Goal: Navigation & Orientation: Understand site structure

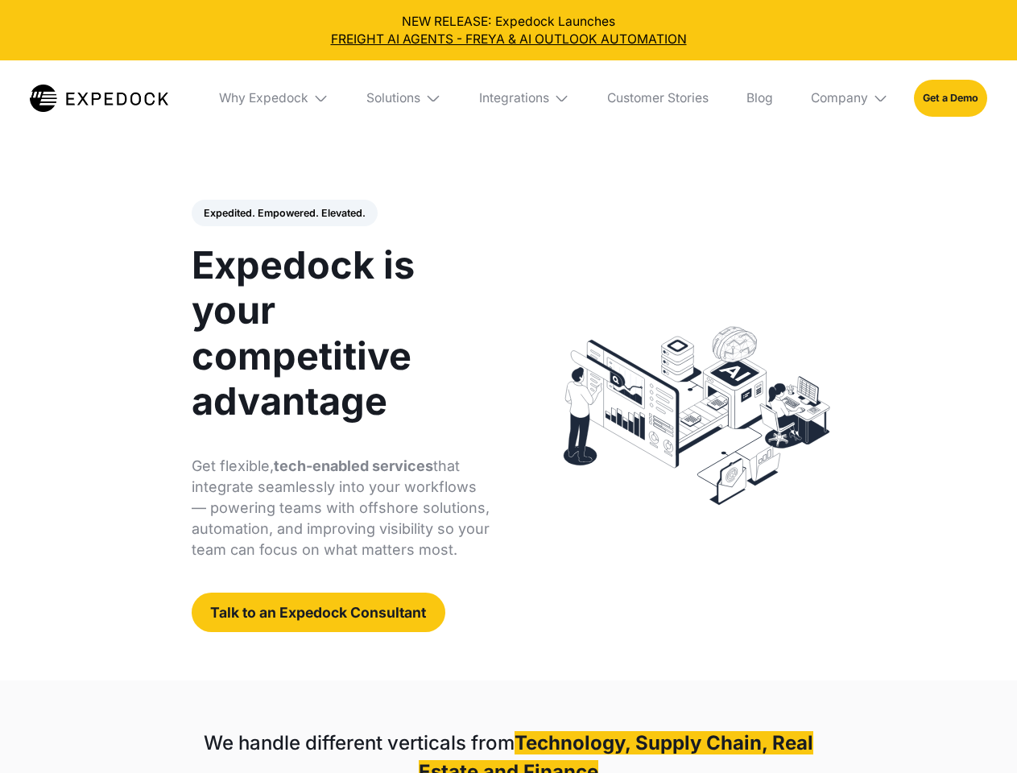
select select
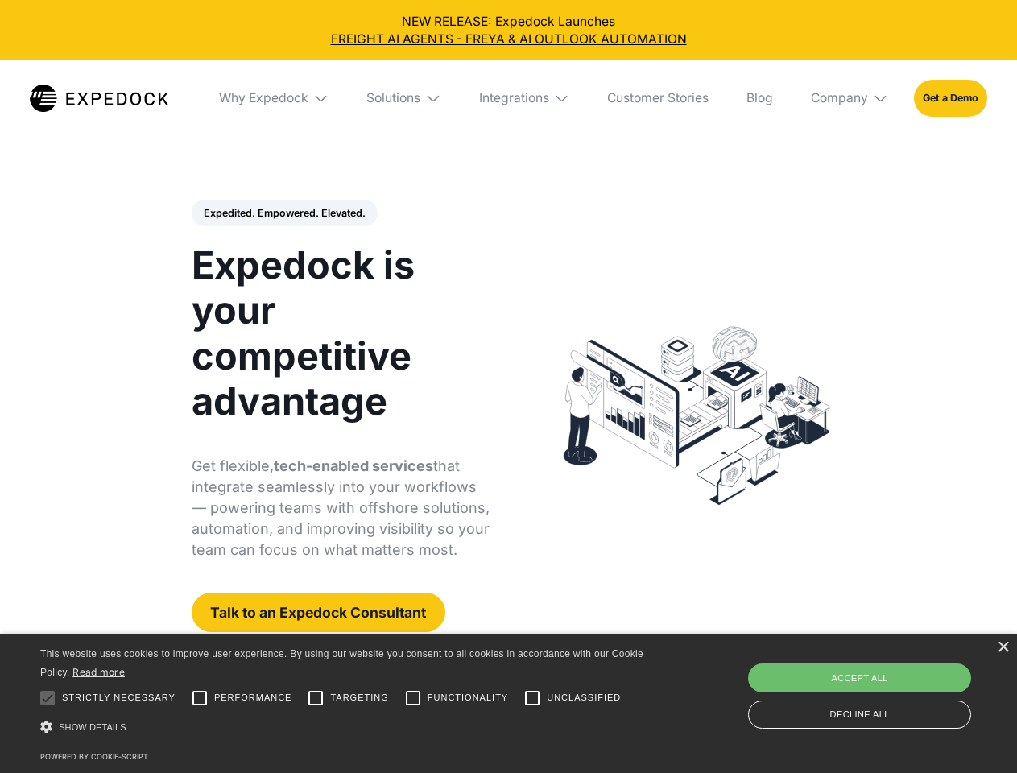
click at [508, 98] on div "Integrations" at bounding box center [514, 98] width 70 height 16
click at [275, 98] on div "Why Expedock" at bounding box center [249, 98] width 89 height 16
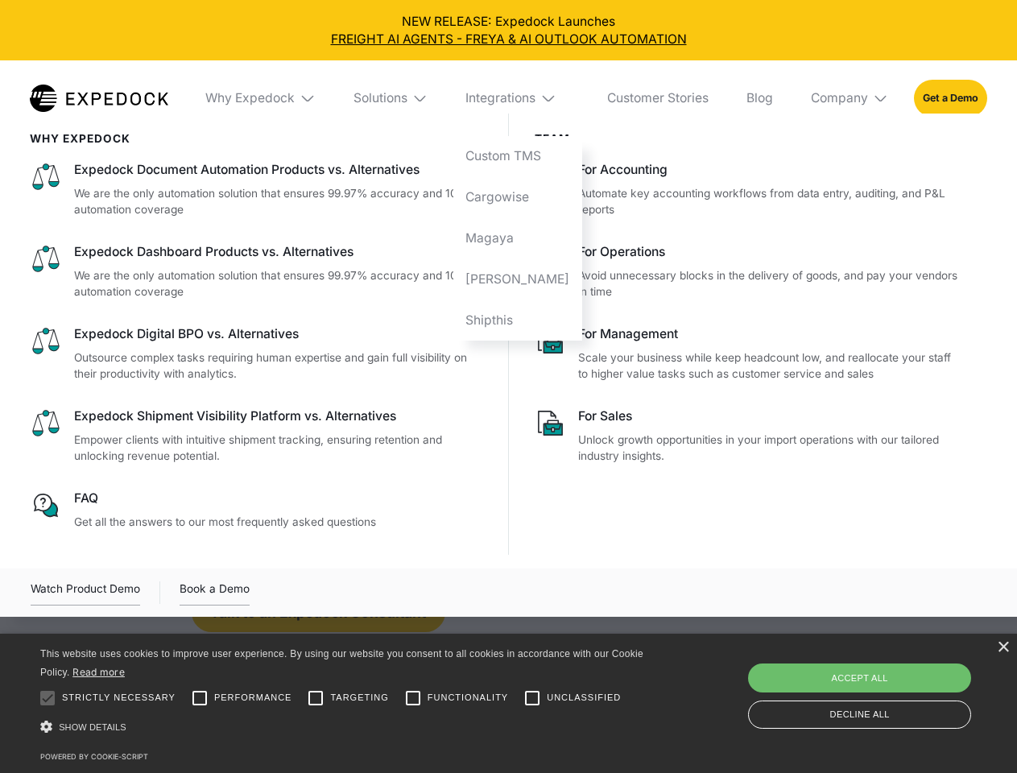
click at [405, 98] on div "Solutions" at bounding box center [381, 98] width 54 height 16
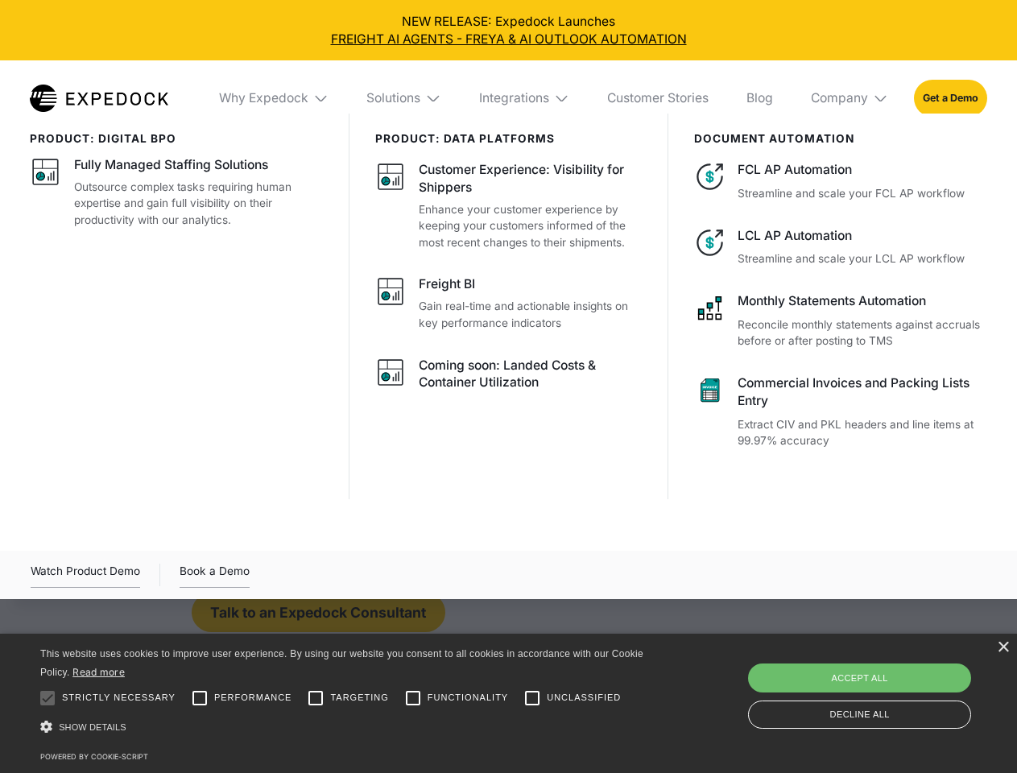
click at [525, 98] on div "Integrations" at bounding box center [514, 98] width 70 height 16
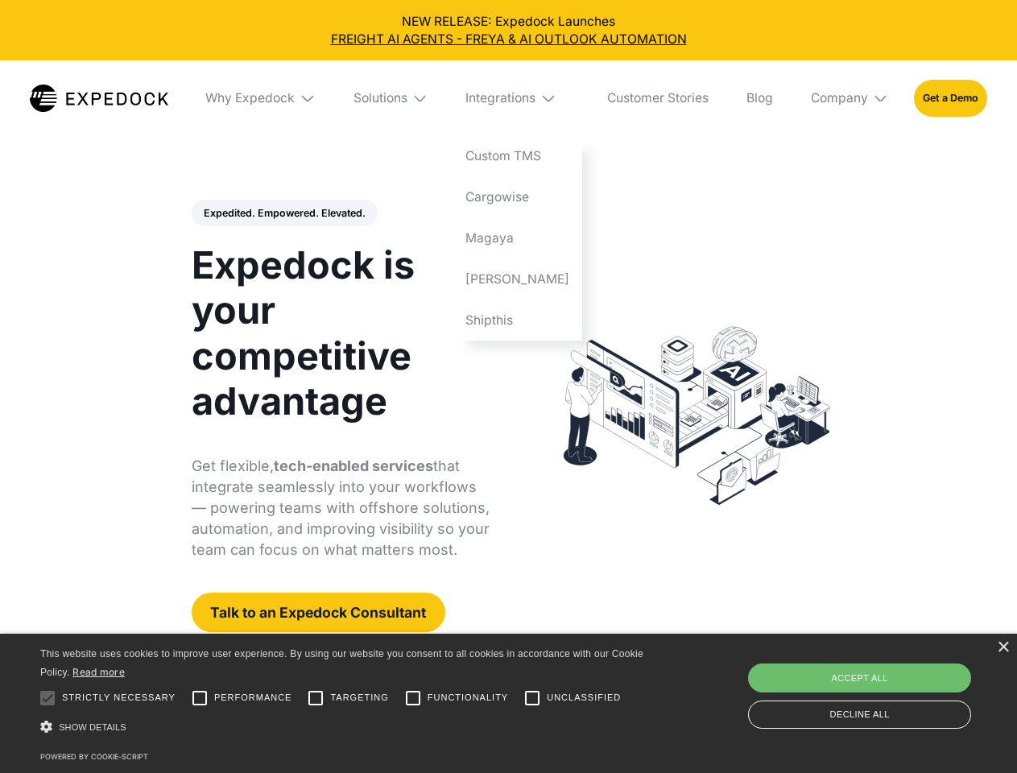
click at [851, 98] on div "Company" at bounding box center [839, 98] width 57 height 16
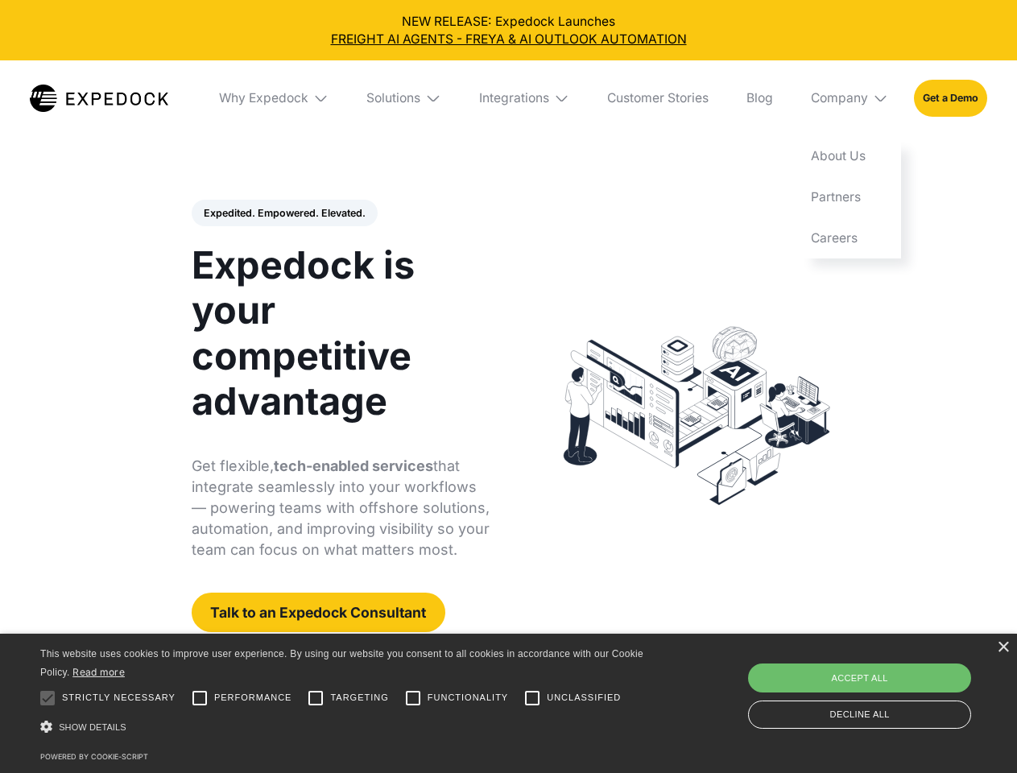
click at [284, 213] on div "Expedited. Empowered. Elevated. Automate Freight Document Extraction at 99.97% …" at bounding box center [341, 416] width 299 height 433
click at [48, 698] on div at bounding box center [47, 698] width 32 height 32
click at [200, 698] on input "Performance" at bounding box center [200, 698] width 32 height 32
checkbox input "true"
click at [316, 698] on input "Targeting" at bounding box center [316, 698] width 32 height 32
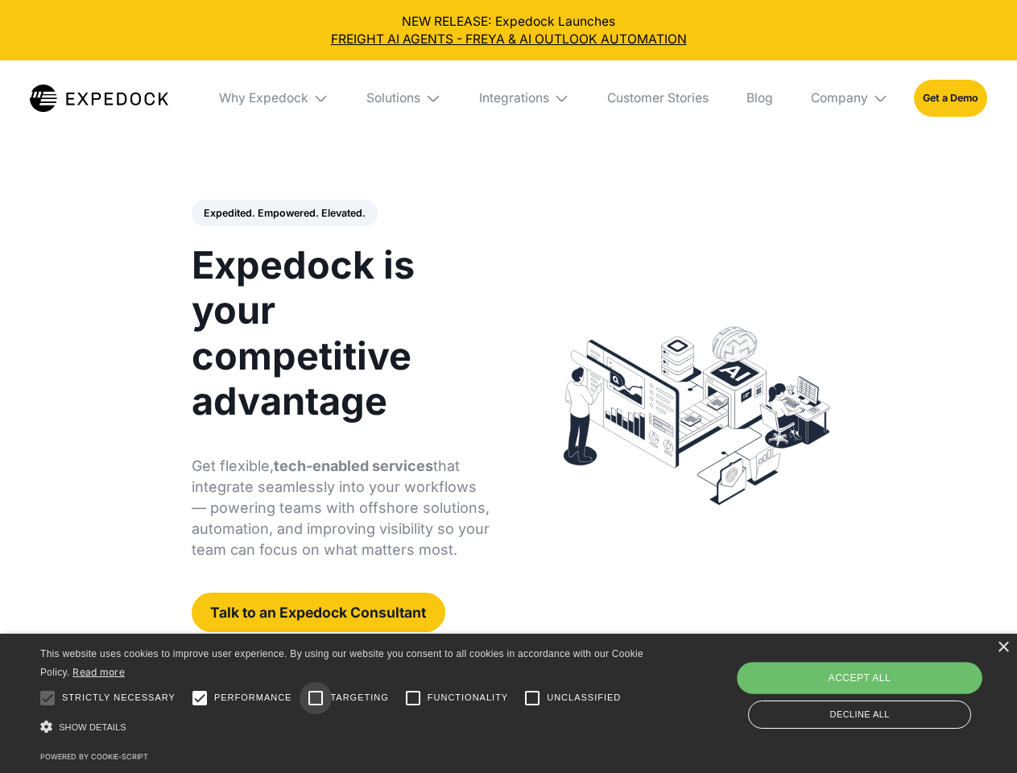
checkbox input "true"
click at [413, 698] on input "Functionality" at bounding box center [413, 698] width 32 height 32
checkbox input "true"
